Goal: Check status: Check status

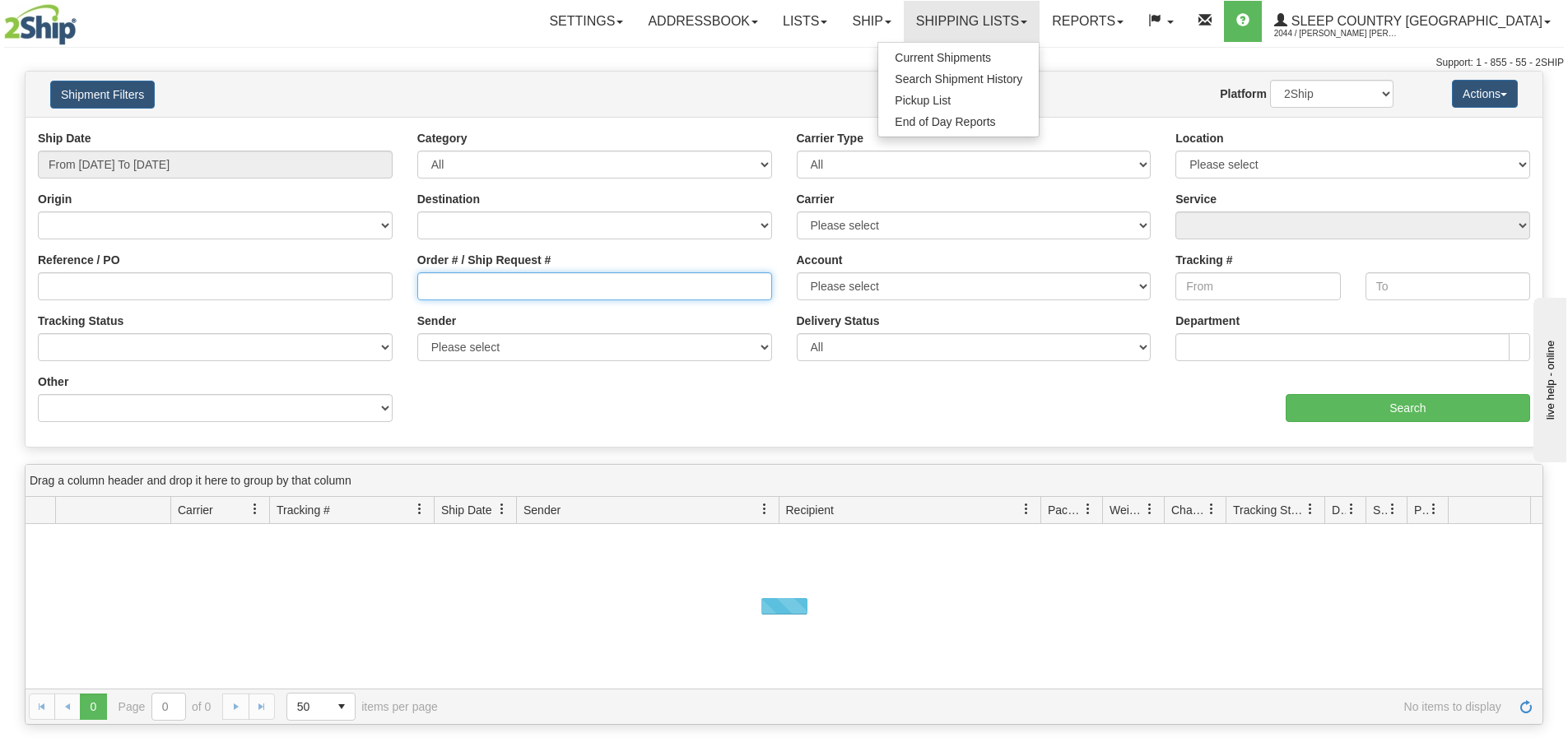
click at [492, 281] on input "Order # / Ship Request #" at bounding box center [595, 286] width 354 height 28
paste input "9000I085868"
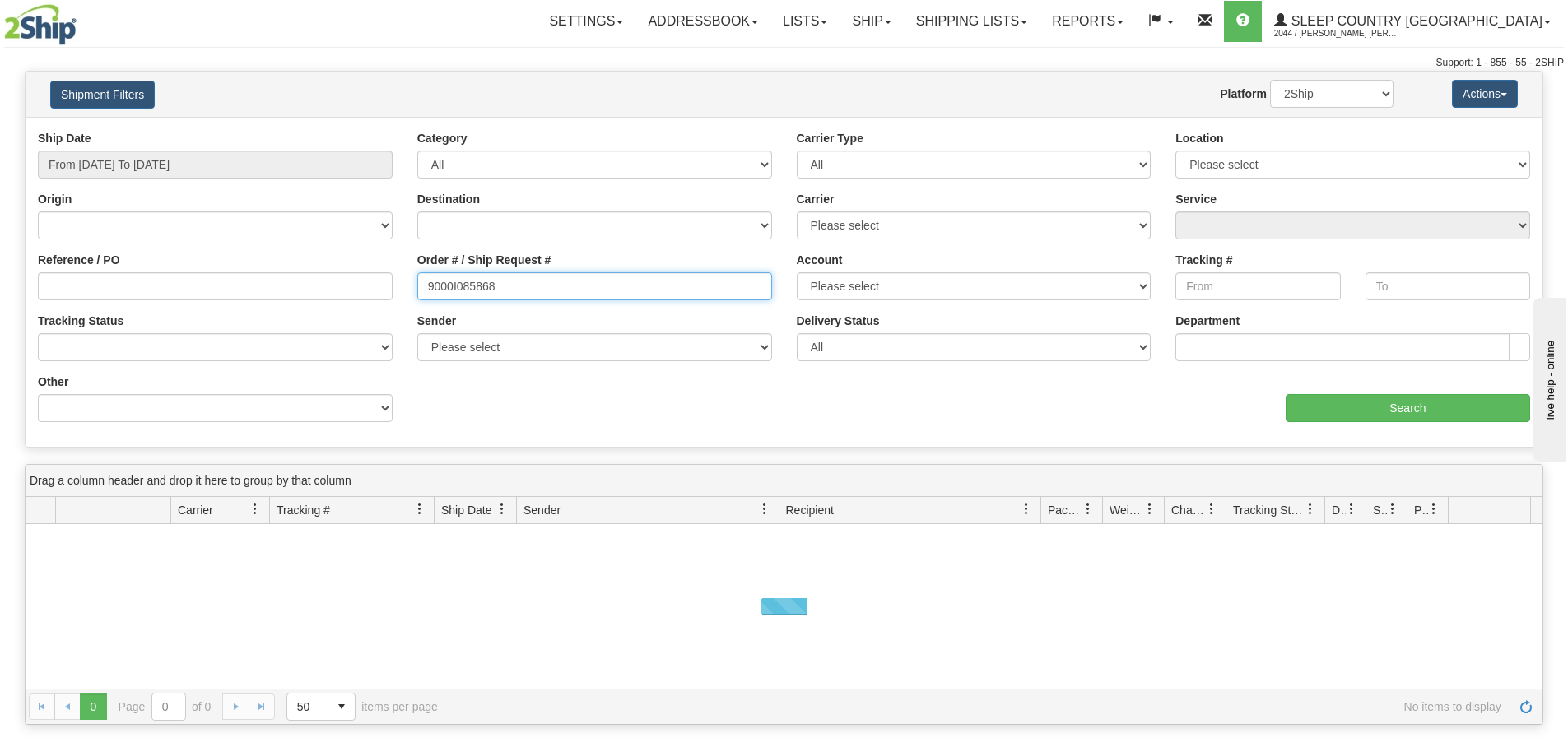
type input "9000I085868"
click at [117, 163] on input "From [DATE] To [DATE]" at bounding box center [215, 165] width 354 height 28
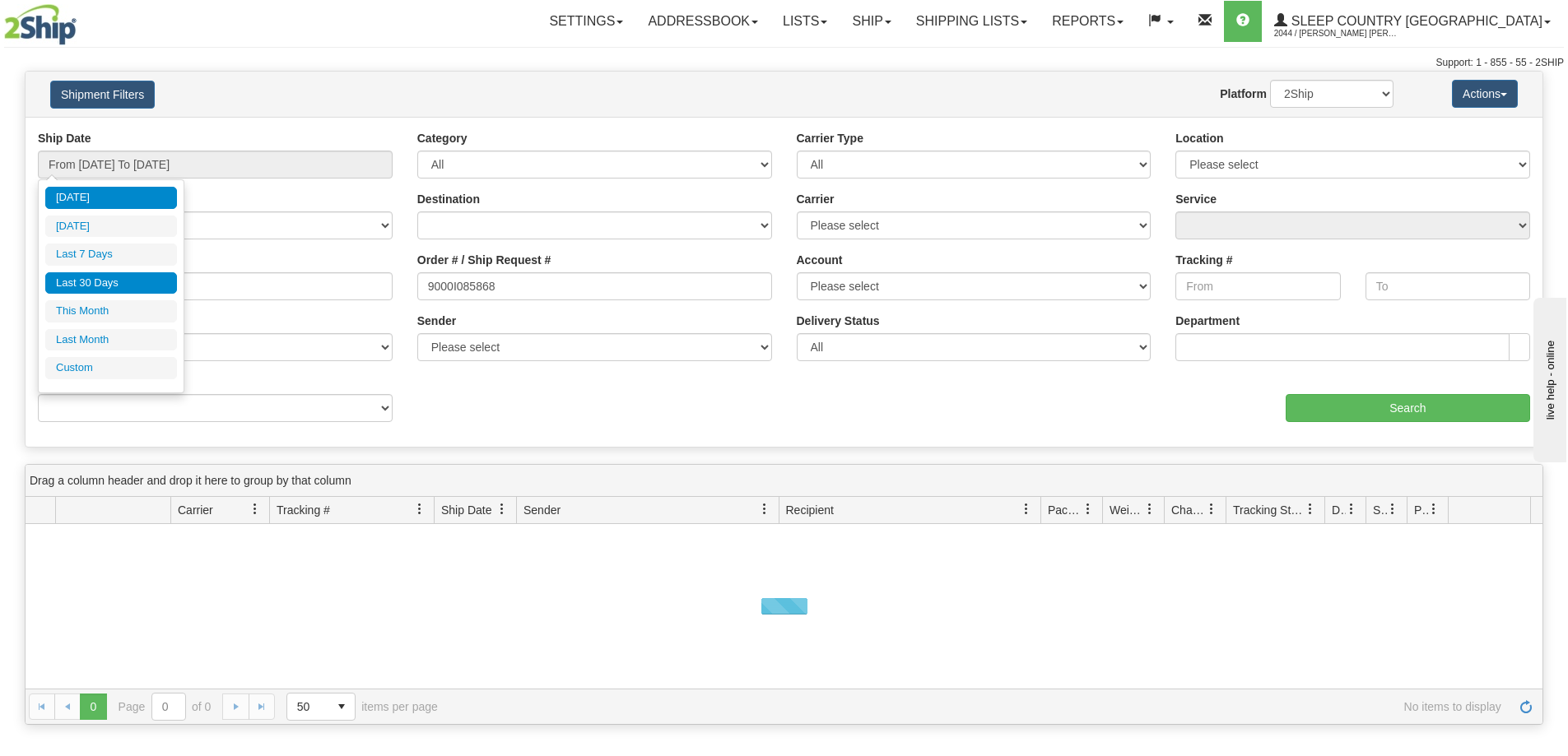
click at [120, 287] on li "Last 30 Days" at bounding box center [111, 283] width 131 height 23
type input "From [DATE] To [DATE]"
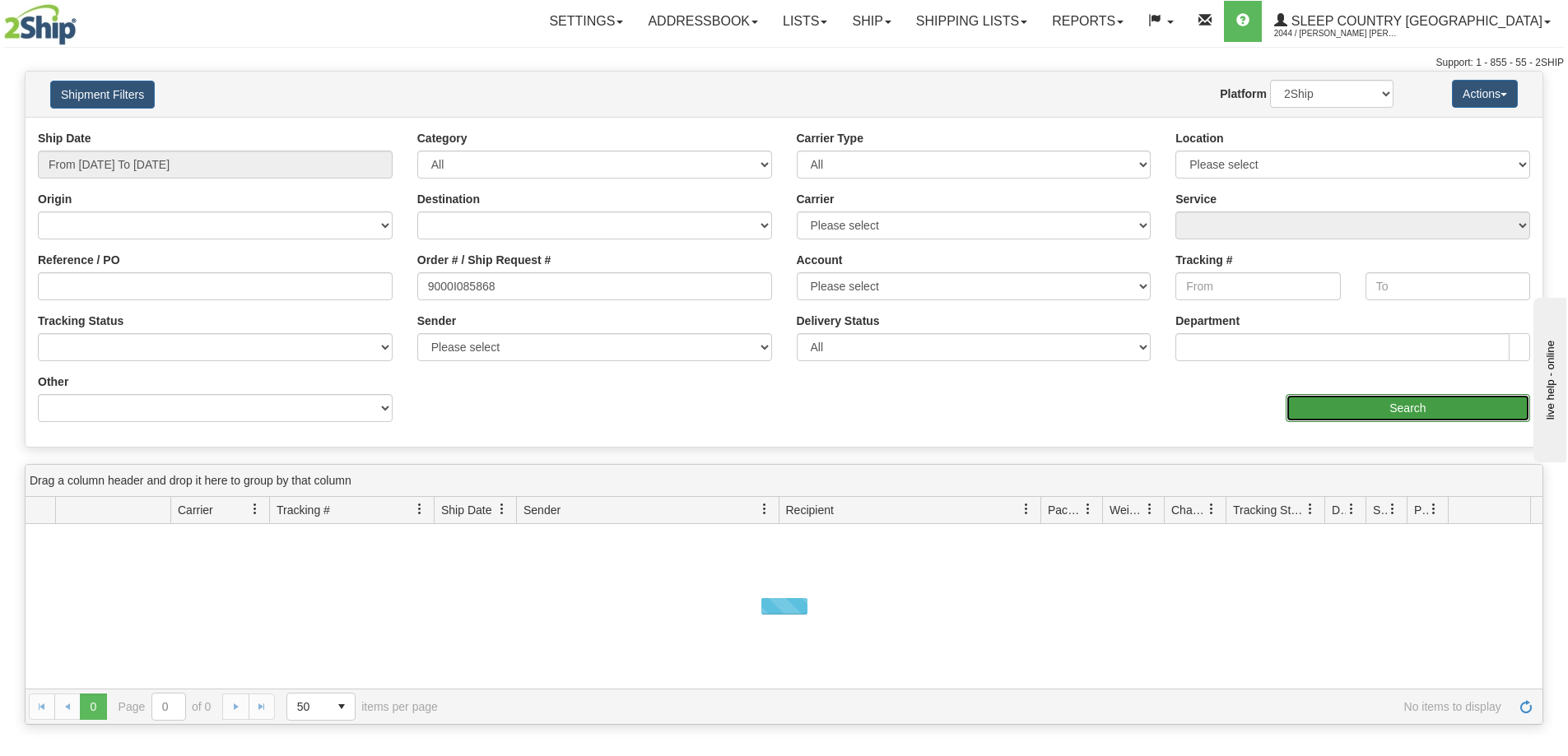
click at [1369, 416] on input "Search" at bounding box center [1408, 408] width 245 height 28
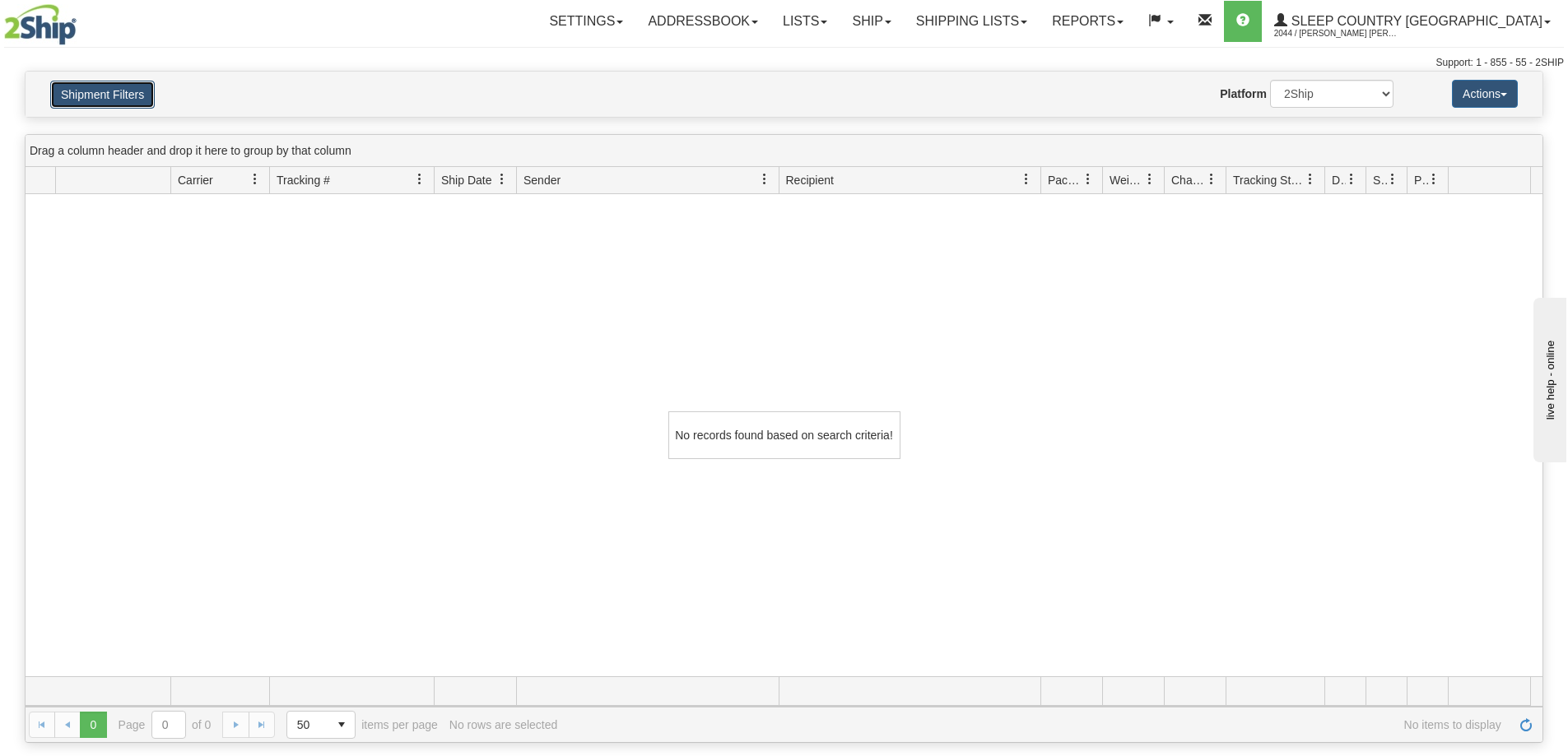
click at [97, 91] on button "Shipment Filters" at bounding box center [102, 95] width 104 height 28
